Goal: Task Accomplishment & Management: Use online tool/utility

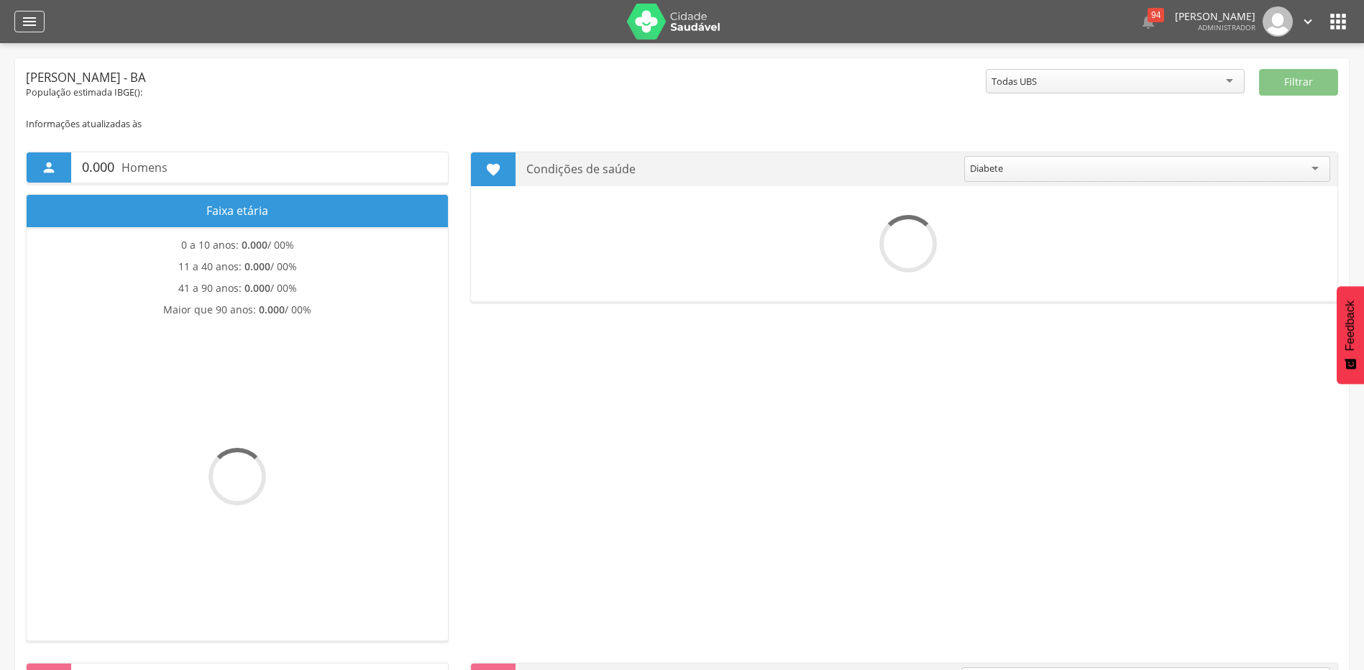
click at [32, 22] on icon "" at bounding box center [29, 21] width 17 height 17
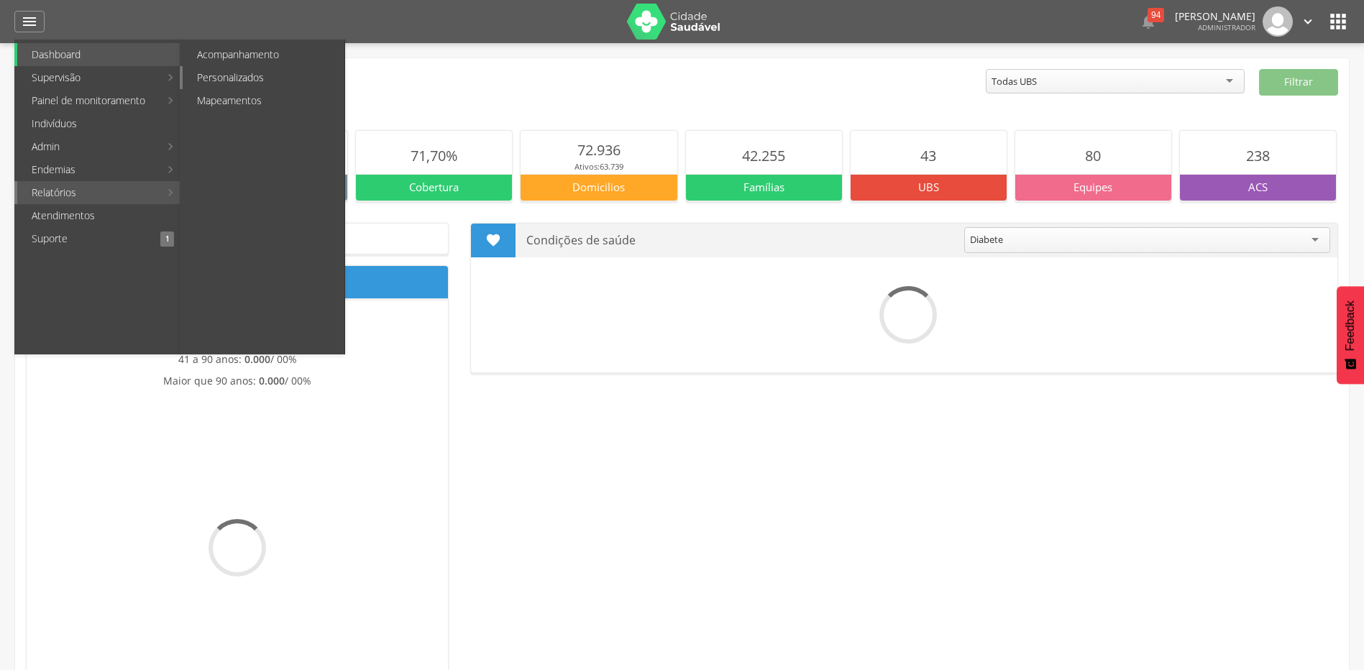
click at [244, 75] on link "Personalizados" at bounding box center [264, 77] width 162 height 23
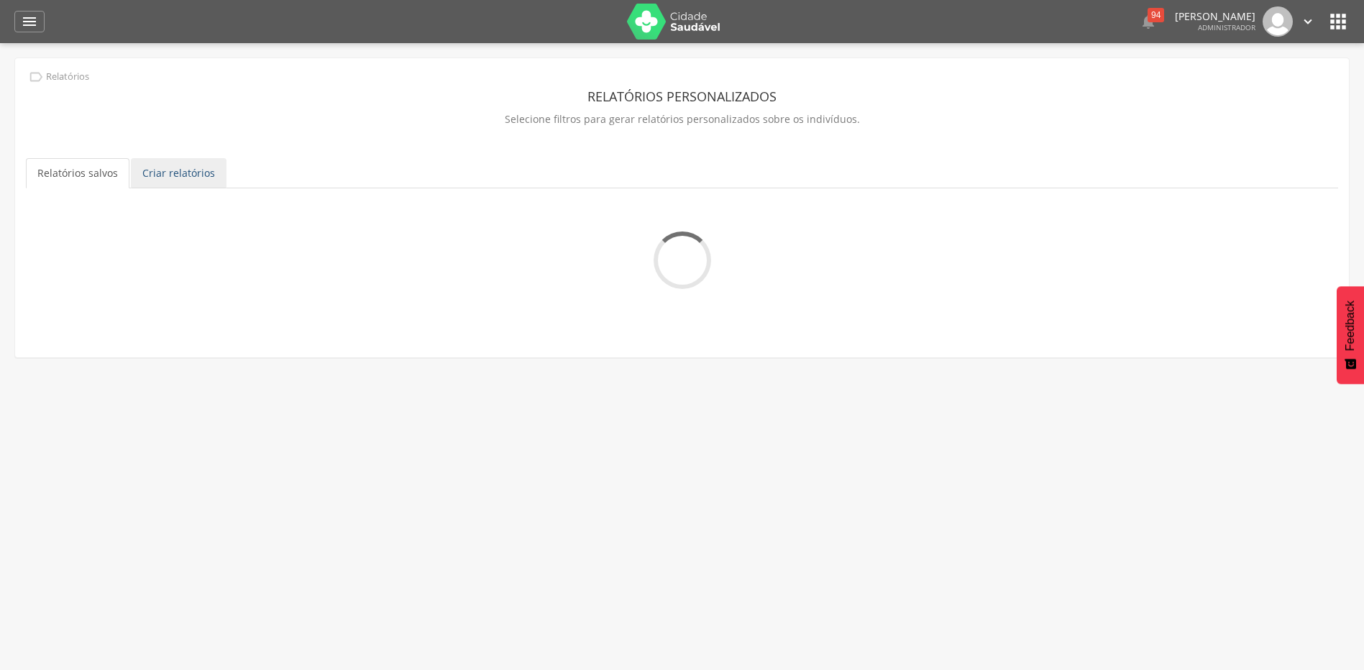
click at [187, 177] on link "Criar relatórios" at bounding box center [179, 173] width 96 height 30
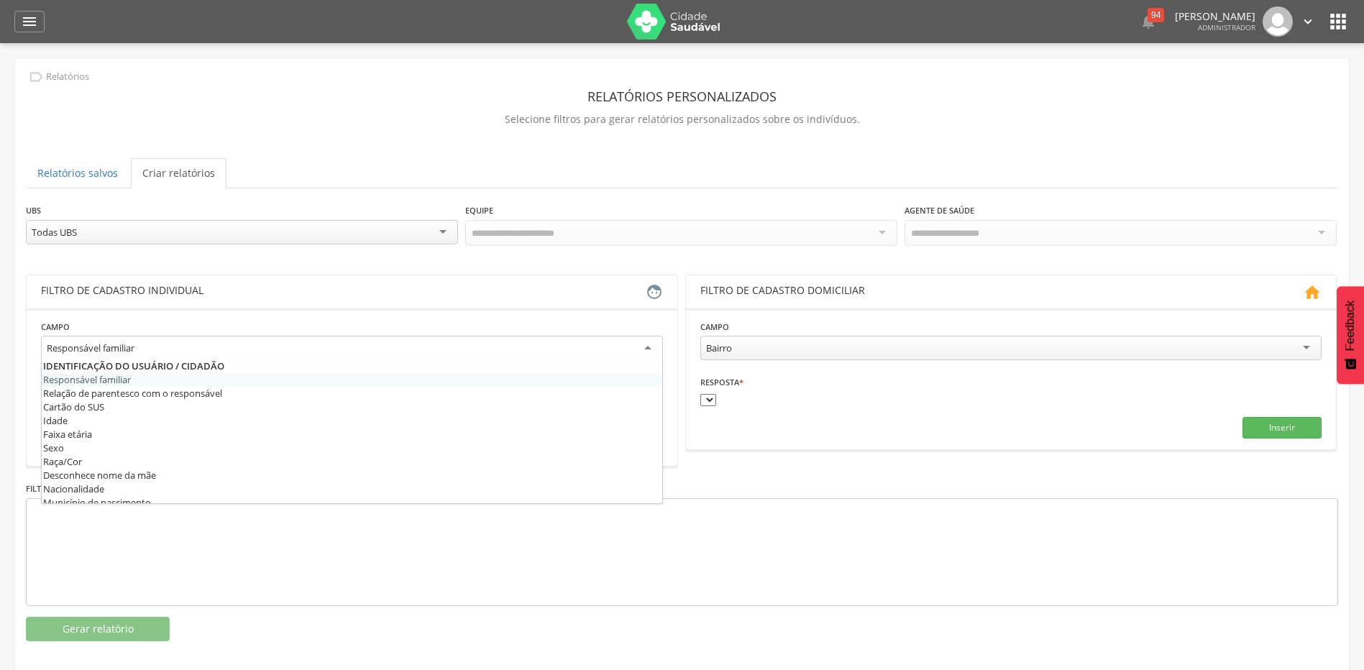
click at [656, 345] on div "Responsável familiar" at bounding box center [352, 349] width 622 height 26
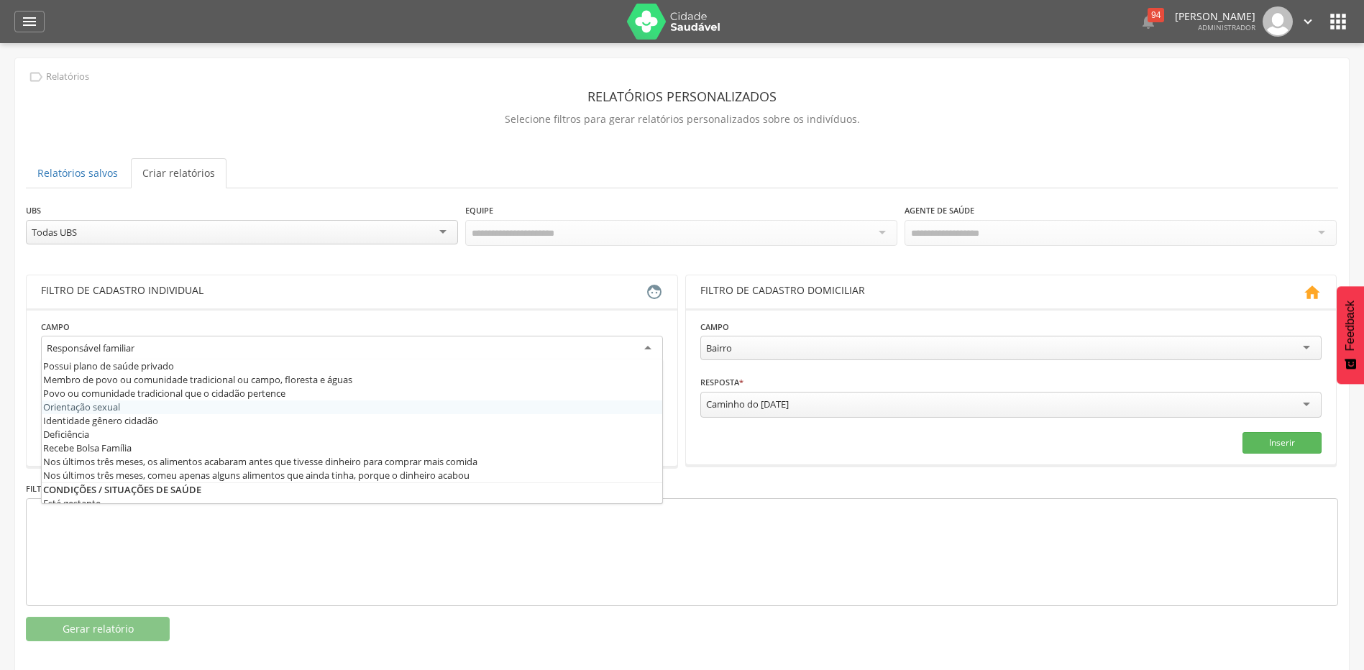
scroll to position [359, 0]
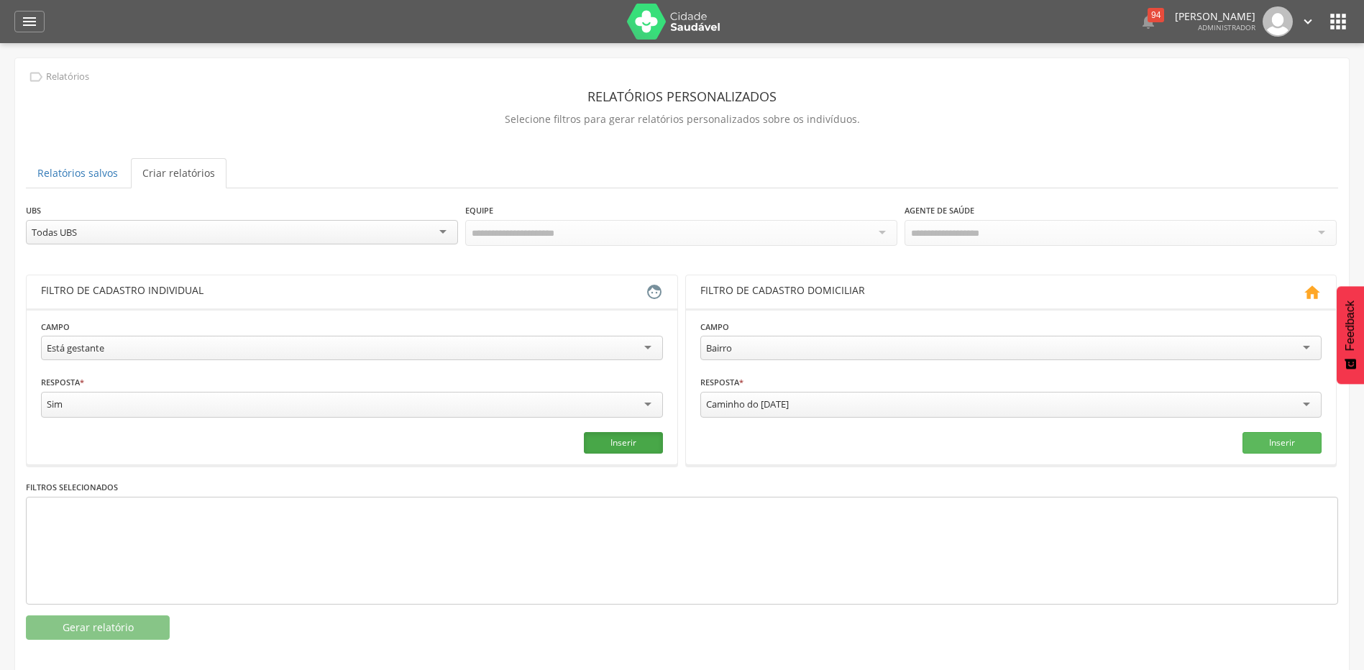
click at [618, 440] on button "Inserir" at bounding box center [623, 443] width 79 height 22
click at [129, 617] on button "Gerar relatório" at bounding box center [98, 627] width 144 height 24
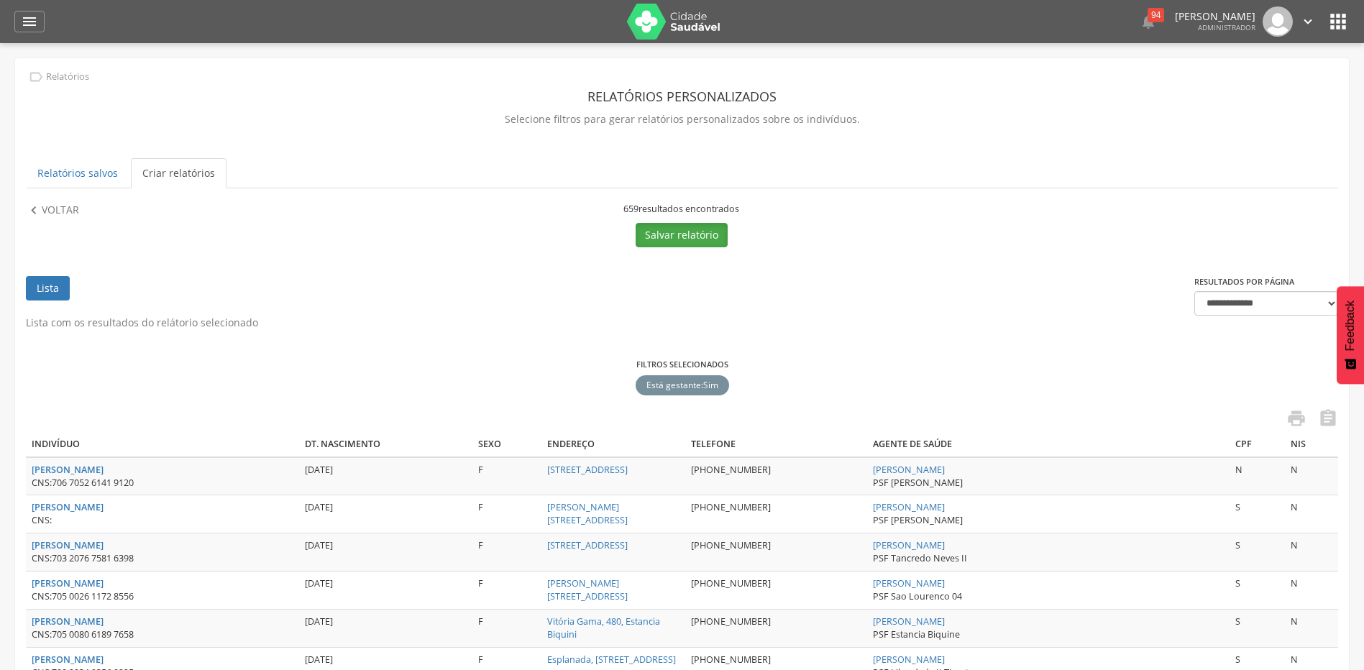
click at [709, 232] on button "Salvar relatório" at bounding box center [682, 235] width 92 height 24
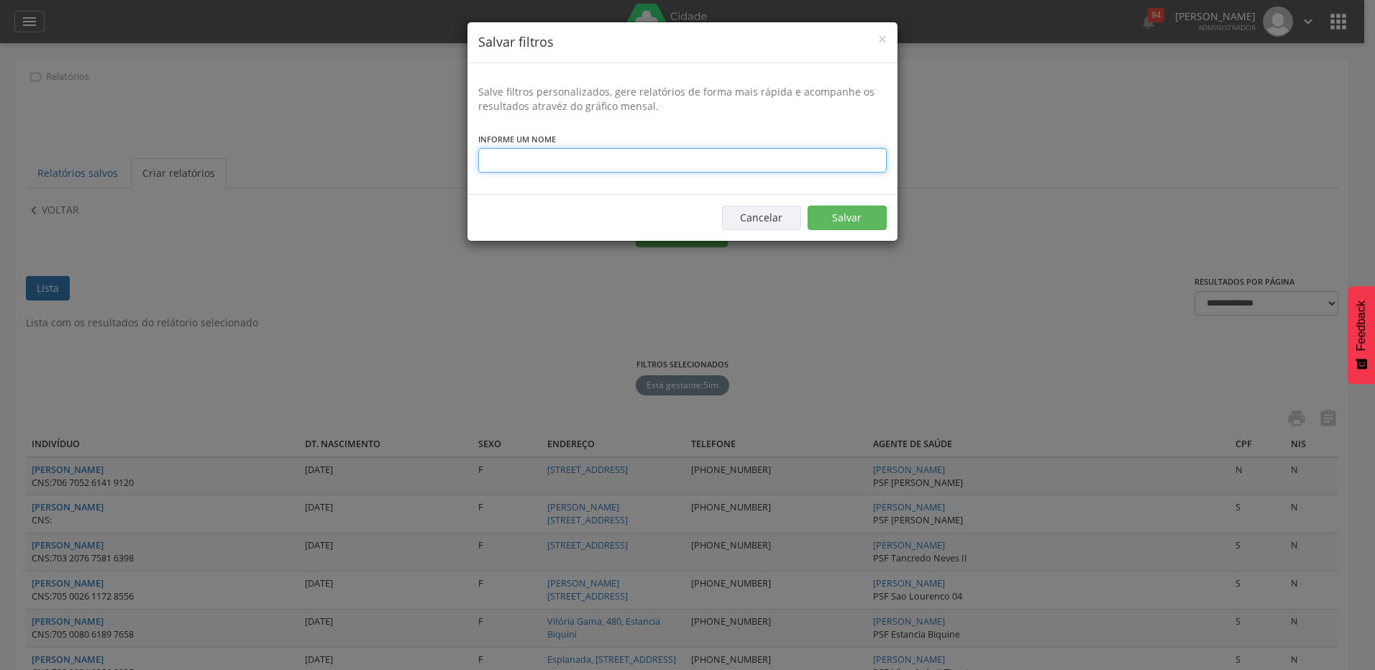
click at [551, 165] on input "text" at bounding box center [682, 160] width 408 height 24
type input "*"
click at [544, 159] on input "**********" at bounding box center [682, 160] width 408 height 24
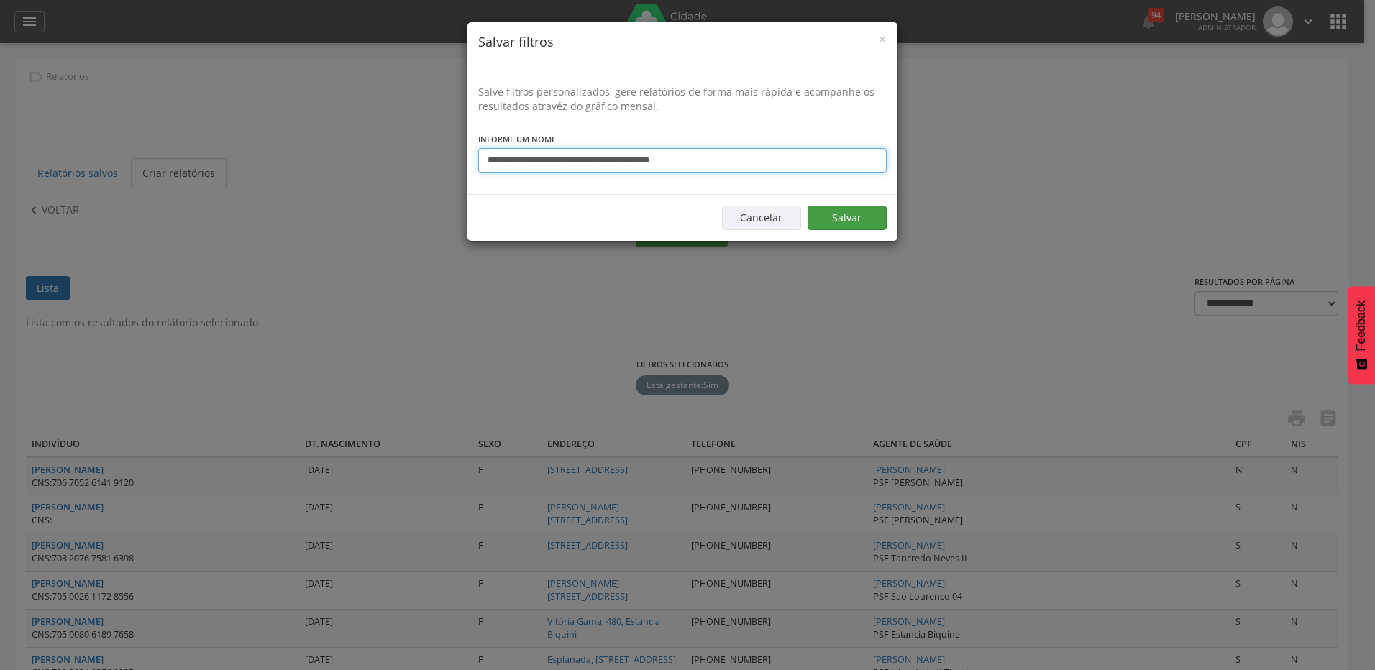
type input "**********"
click at [850, 218] on button "Salvar" at bounding box center [846, 218] width 79 height 24
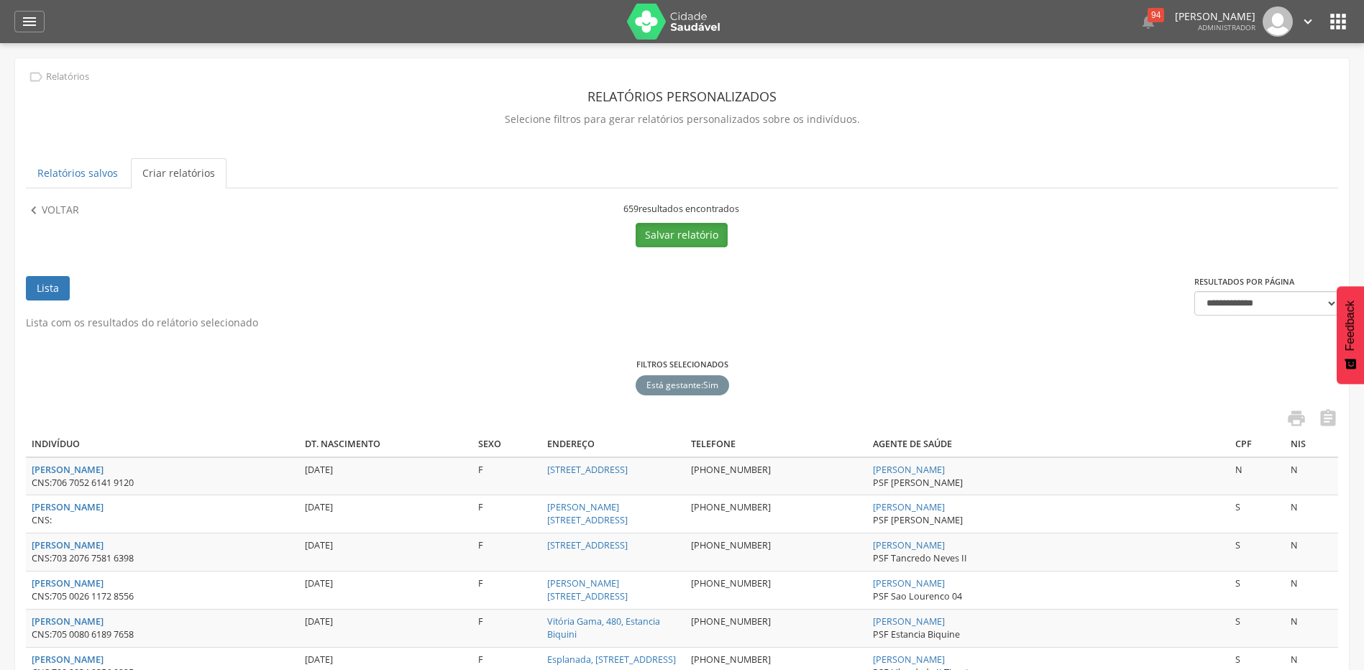
click at [671, 230] on button "Salvar relatório" at bounding box center [682, 235] width 92 height 24
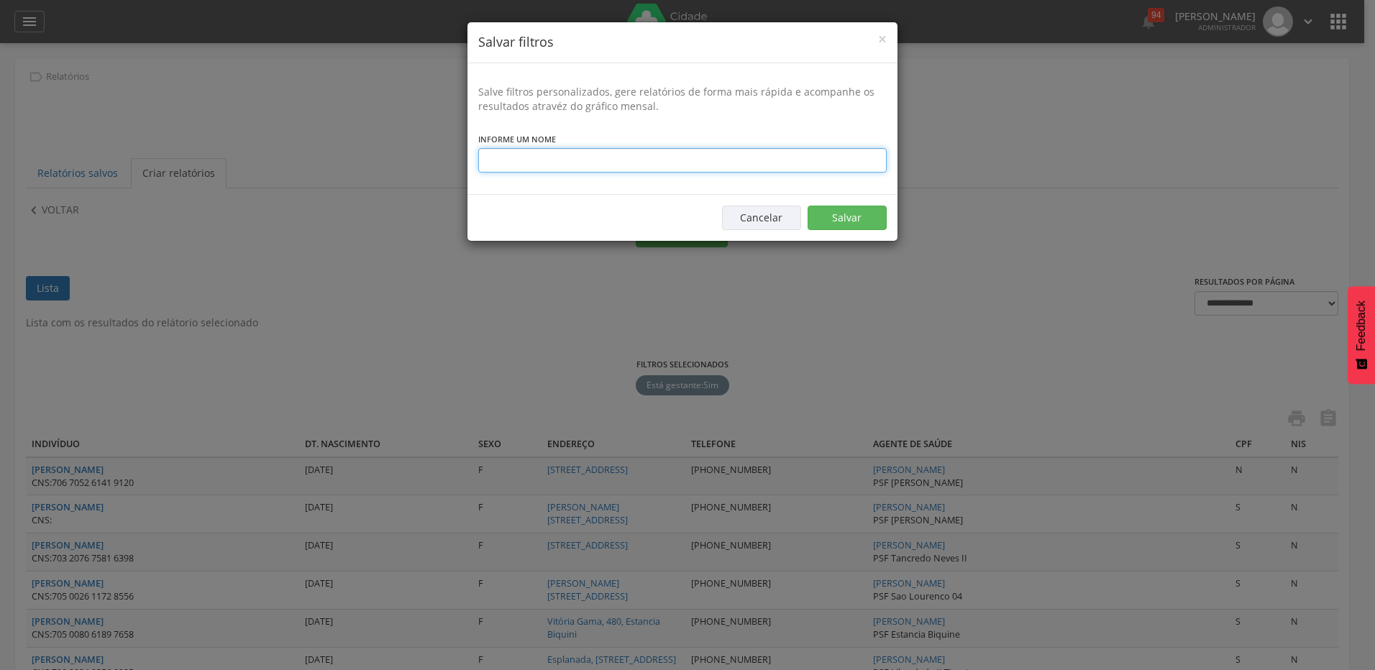
click at [517, 154] on input "text" at bounding box center [682, 160] width 408 height 24
drag, startPoint x: 735, startPoint y: 160, endPoint x: 372, endPoint y: 186, distance: 364.0
click at [390, 183] on div "**********" at bounding box center [687, 335] width 1375 height 670
type input "**********"
click at [828, 217] on button "Salvar" at bounding box center [846, 218] width 79 height 24
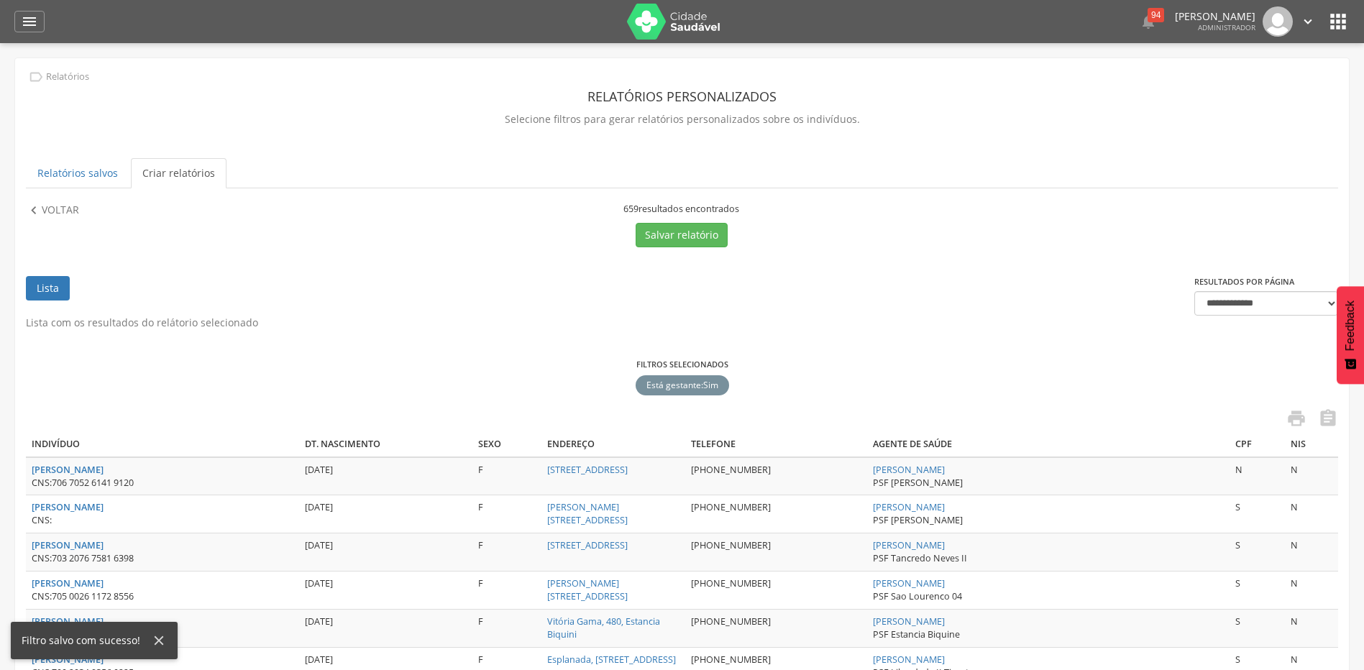
click at [106, 646] on div "Filtro salvo com sucesso!" at bounding box center [86, 640] width 129 height 14
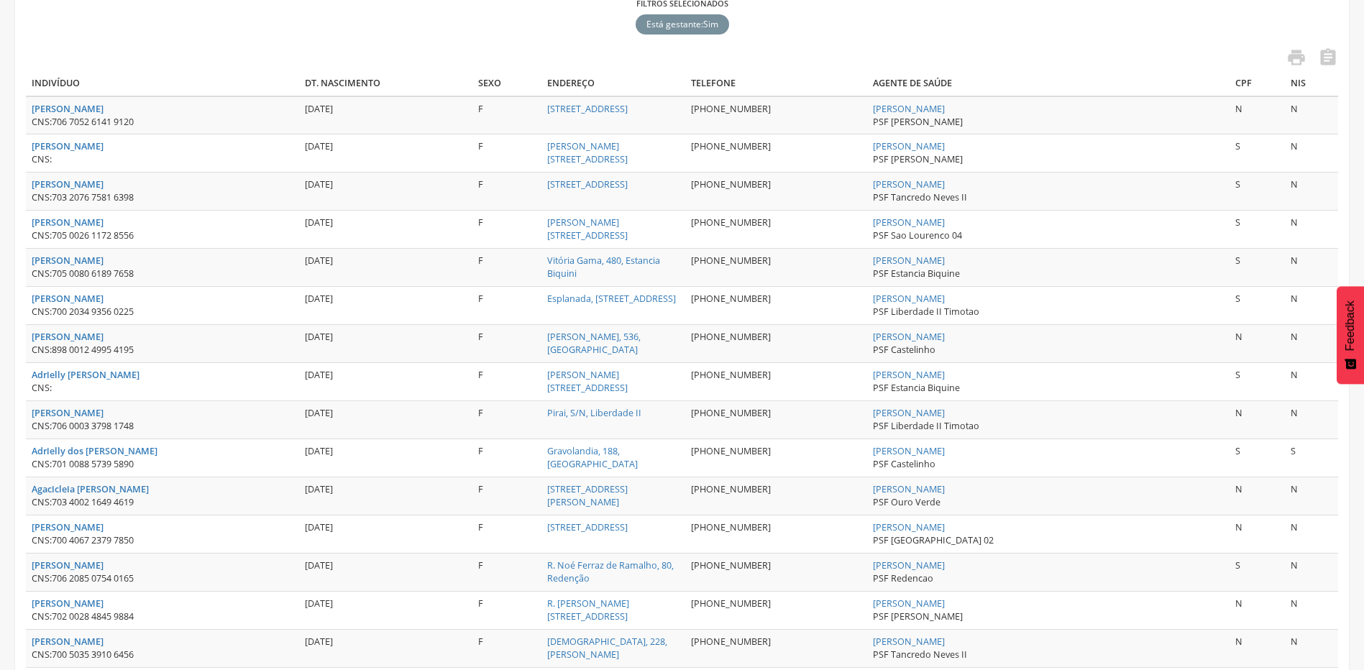
scroll to position [0, 0]
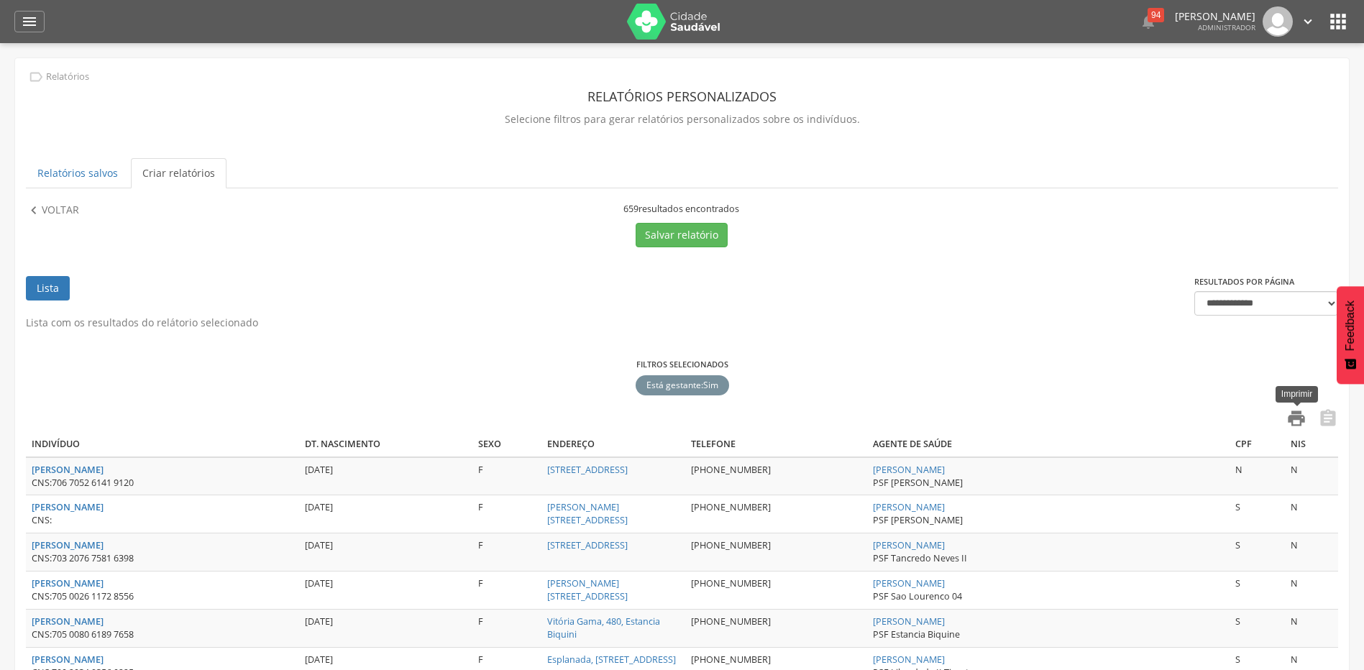
click at [1298, 417] on icon "" at bounding box center [1296, 418] width 20 height 20
click at [76, 206] on p "Voltar" at bounding box center [60, 211] width 37 height 16
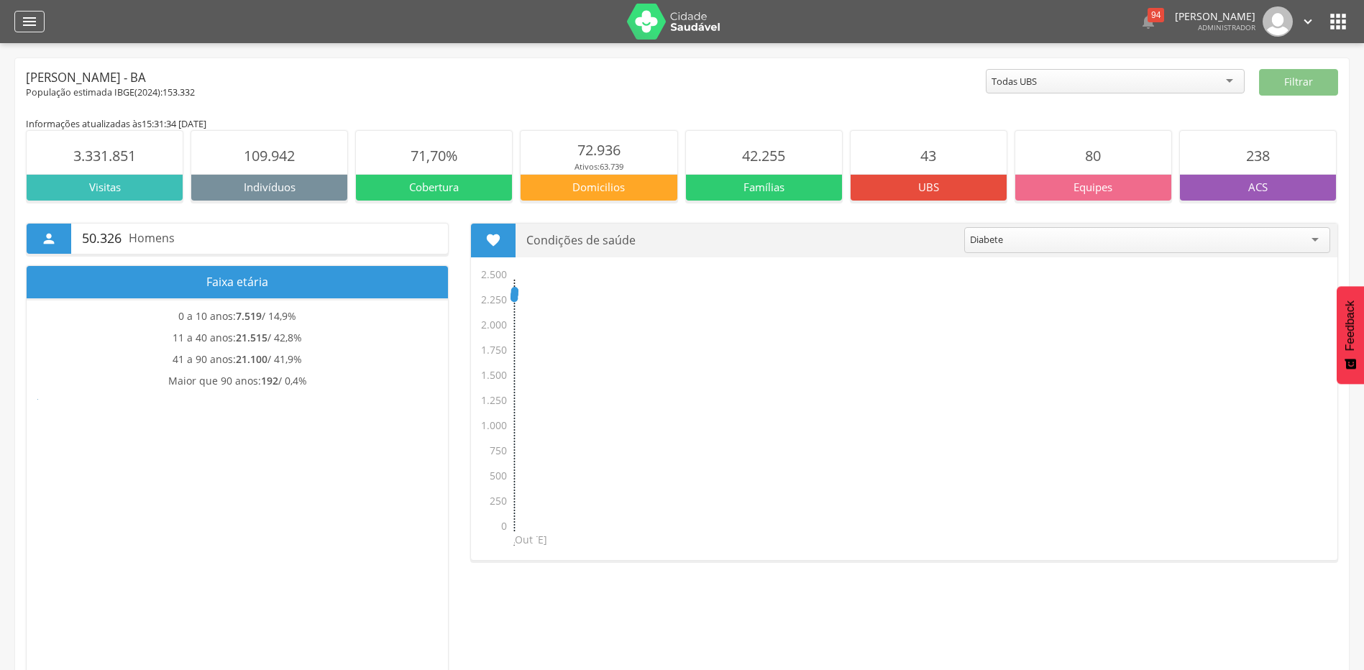
click at [31, 19] on icon "" at bounding box center [29, 21] width 17 height 17
